Goal: Task Accomplishment & Management: Use online tool/utility

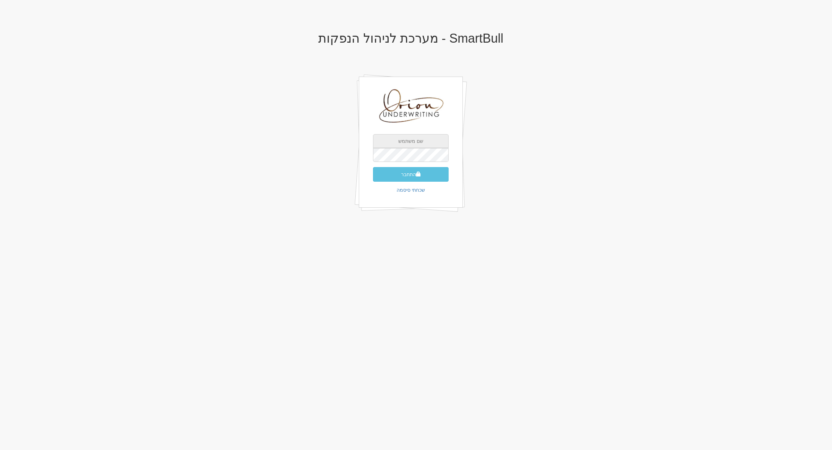
type input "[EMAIL_ADDRESS][DOMAIN_NAME]"
click at [548, 126] on div "SmartBull - מערכת לניהול הנפקות galf@orion-uw.com התחבר שכחתי סיסמה" at bounding box center [411, 130] width 406 height 211
click at [422, 169] on button "התחבר" at bounding box center [411, 174] width 76 height 15
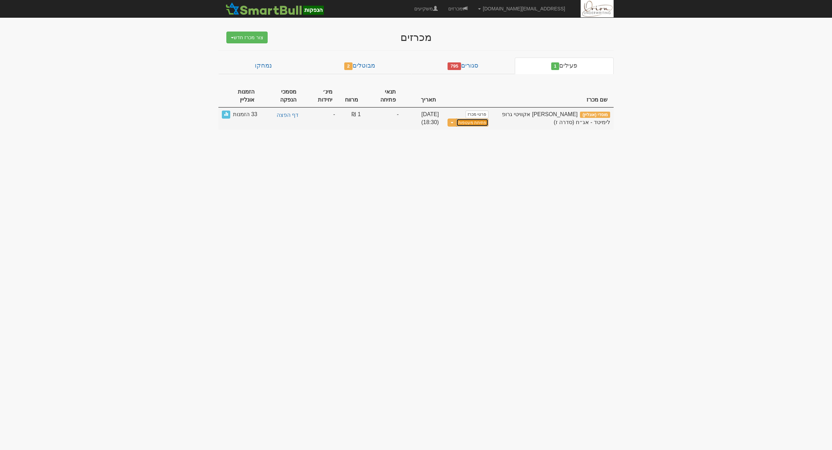
click at [489, 119] on button "פתיחת מעטפות" at bounding box center [472, 123] width 32 height 8
click at [488, 119] on button "פתיחת מעטפות" at bounding box center [491, 123] width 32 height 8
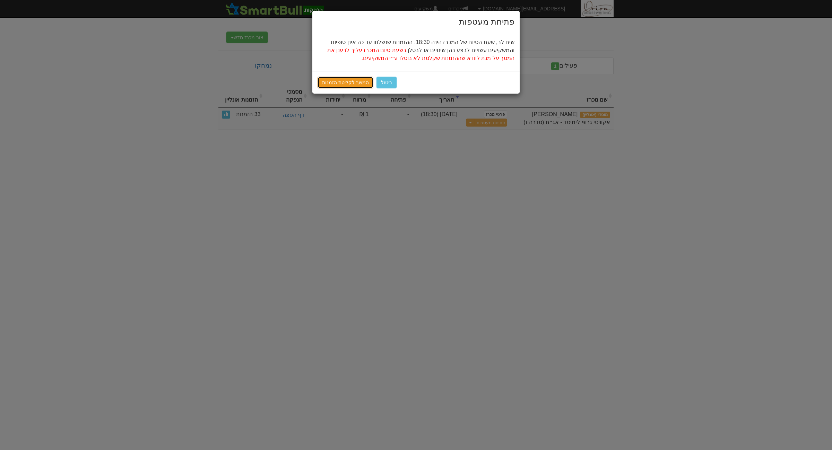
click at [342, 83] on link "המשך לקליטת הזמנות" at bounding box center [346, 83] width 56 height 12
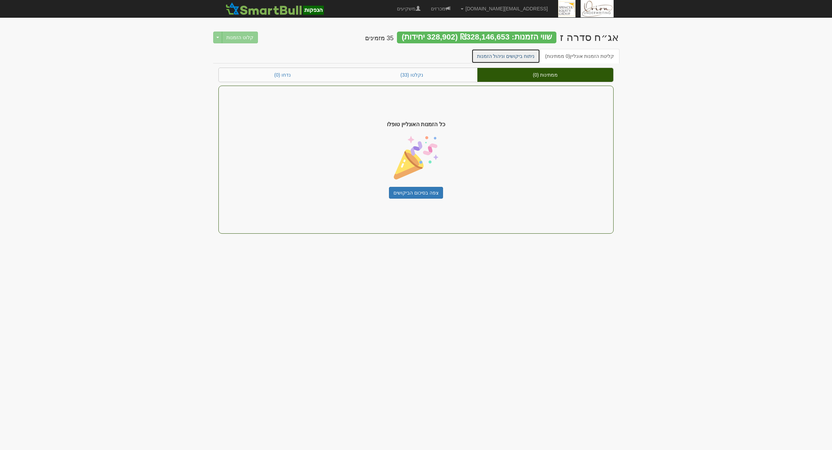
click at [517, 59] on link "ניתוח ביקושים וניהול הזמנות" at bounding box center [506, 56] width 69 height 15
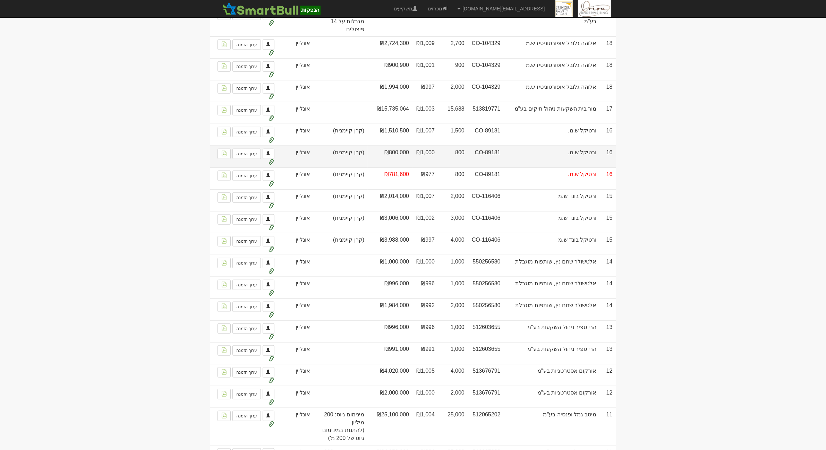
scroll to position [855, 0]
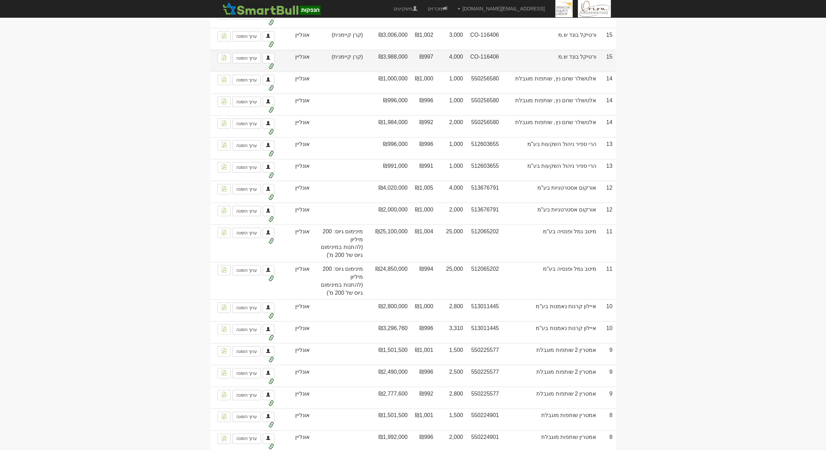
scroll to position [1221, 0]
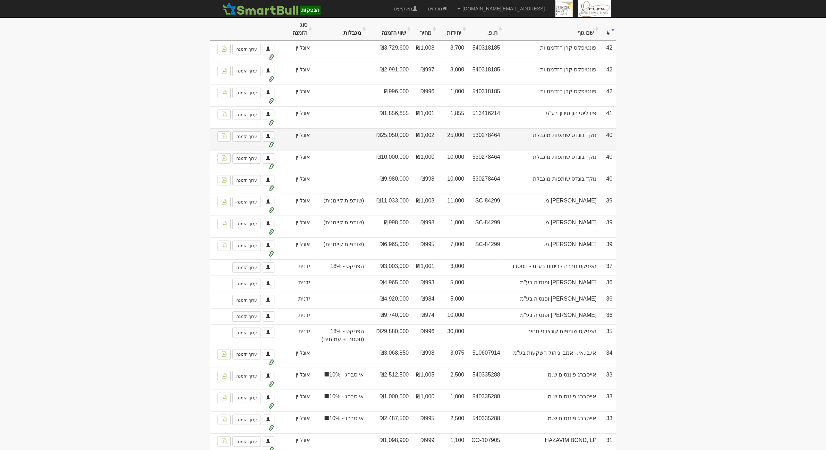
scroll to position [137, 0]
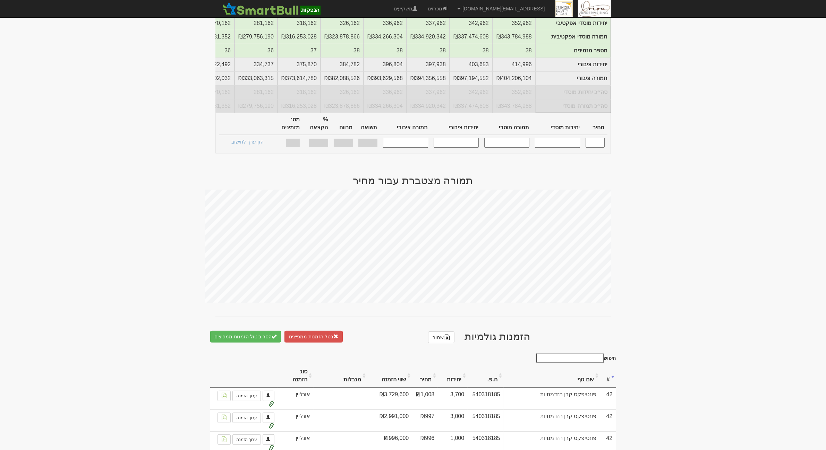
click at [361, 378] on th "מגבלות" at bounding box center [340, 375] width 54 height 23
click at [354, 376] on th "מגבלות" at bounding box center [340, 375] width 54 height 23
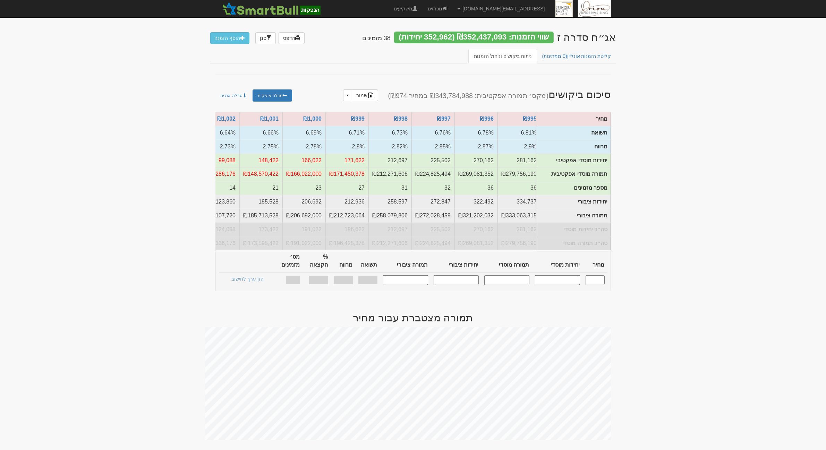
scroll to position [0, 0]
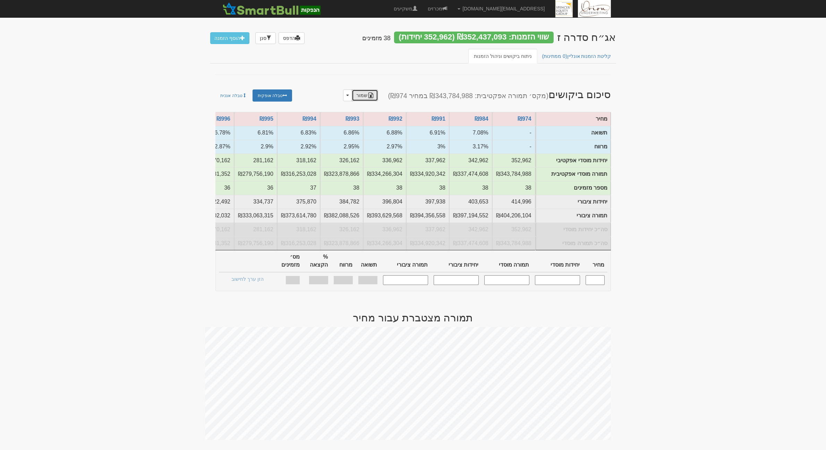
click at [373, 94] on img at bounding box center [371, 96] width 6 height 6
click at [394, 259] on th "תמורה ציבורי" at bounding box center [405, 261] width 51 height 22
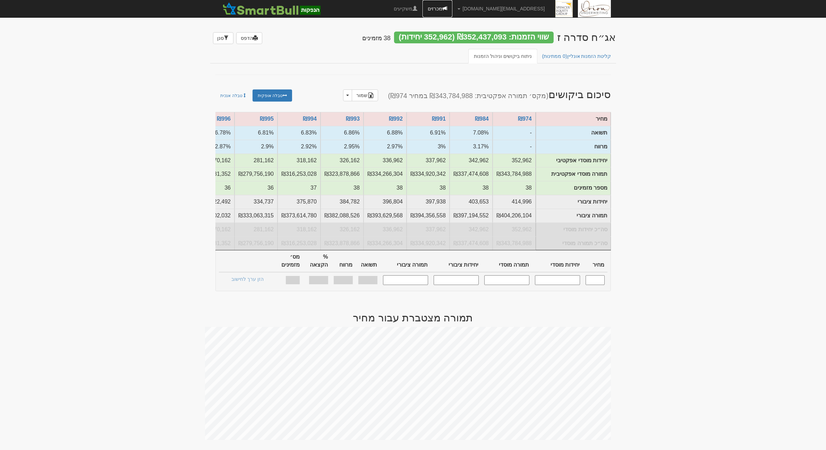
click at [452, 13] on link "מכרזים" at bounding box center [437, 8] width 30 height 17
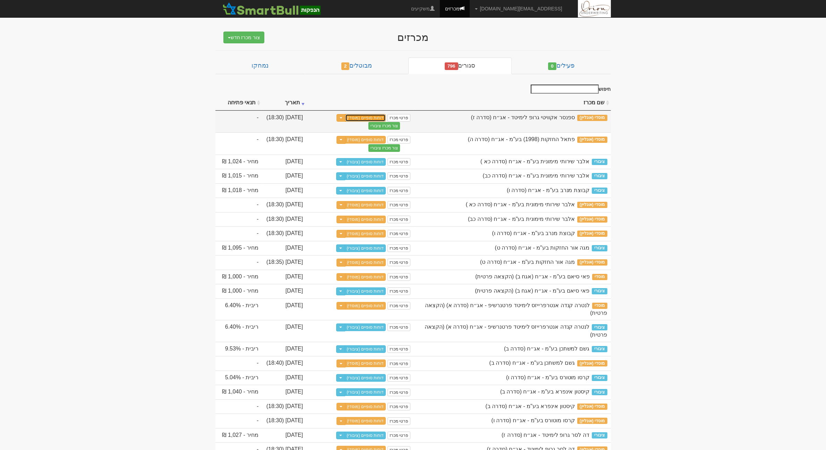
click at [352, 120] on link "דוחות סופיים (מוסדי)" at bounding box center [365, 118] width 41 height 8
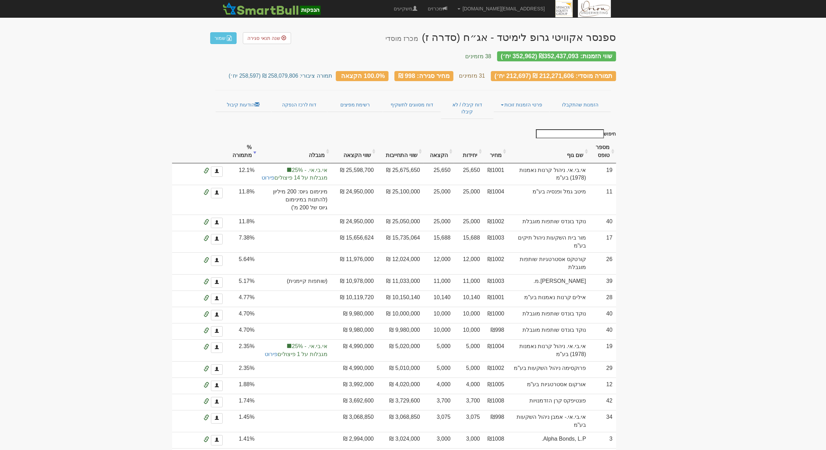
click at [331, 143] on th "מגבלה" at bounding box center [294, 151] width 73 height 23
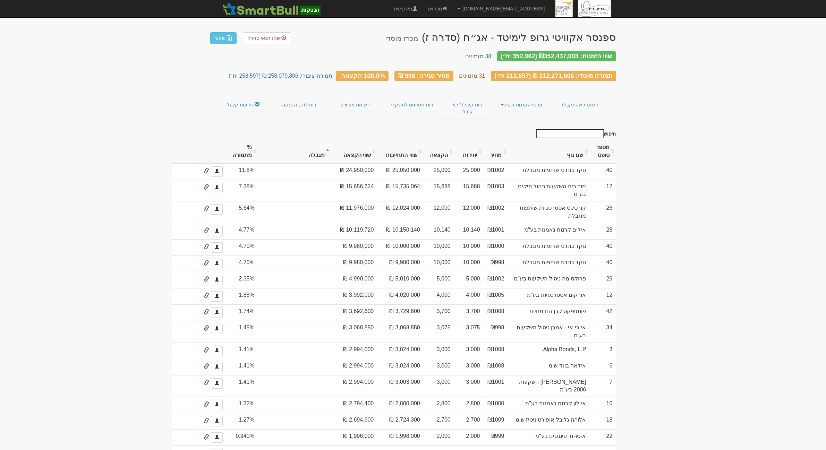
click at [331, 143] on th "מגבלה" at bounding box center [294, 151] width 73 height 23
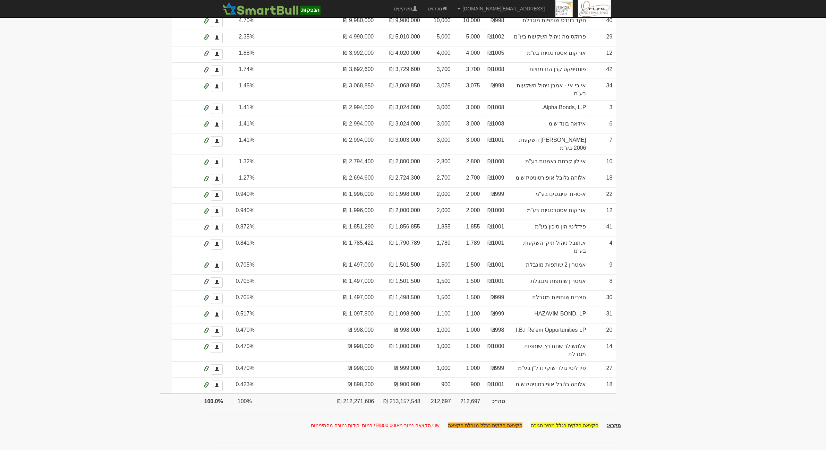
scroll to position [808, 0]
